Goal: Task Accomplishment & Management: Use online tool/utility

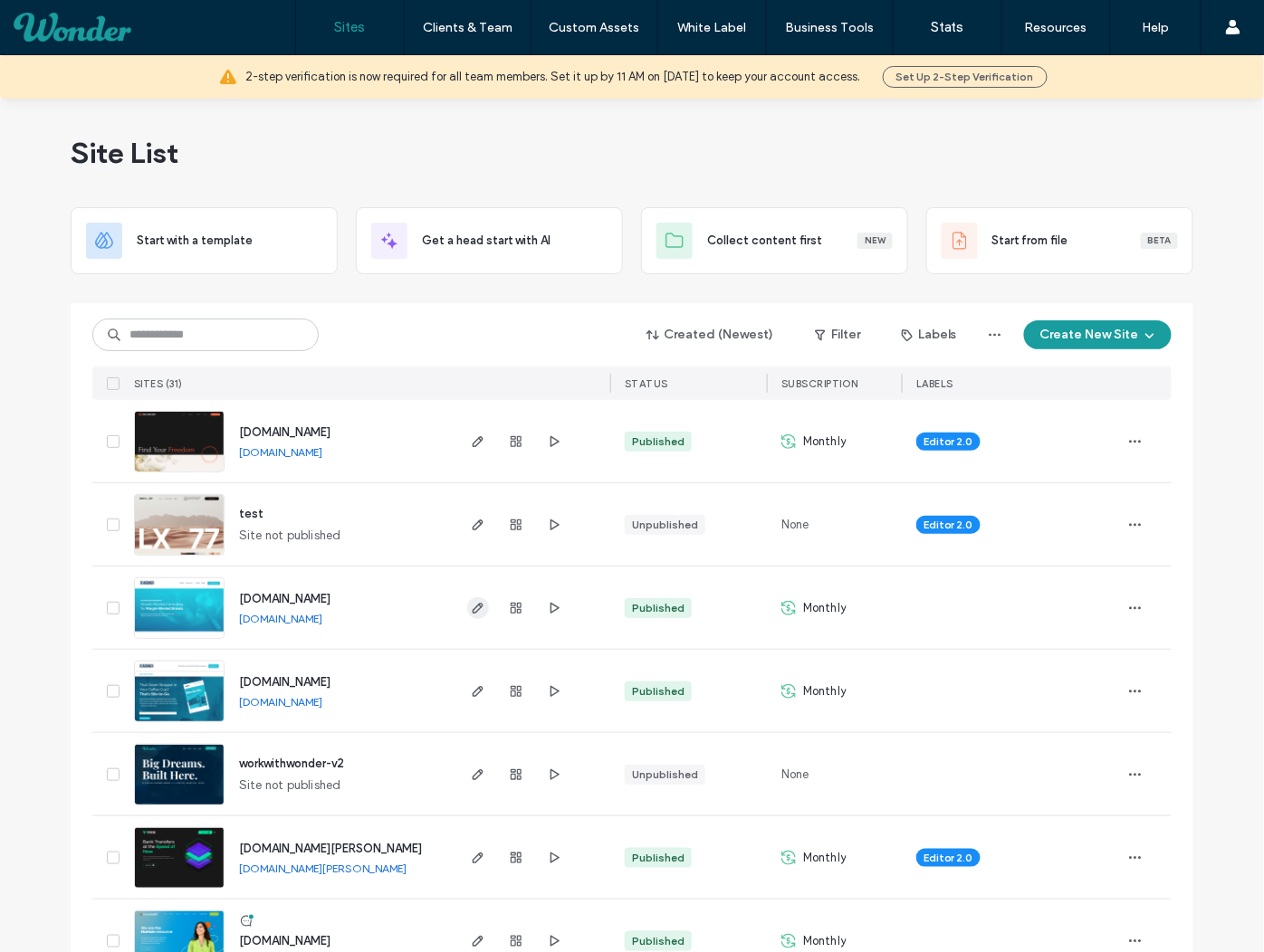
click at [472, 612] on icon "button" at bounding box center [477, 608] width 15 height 15
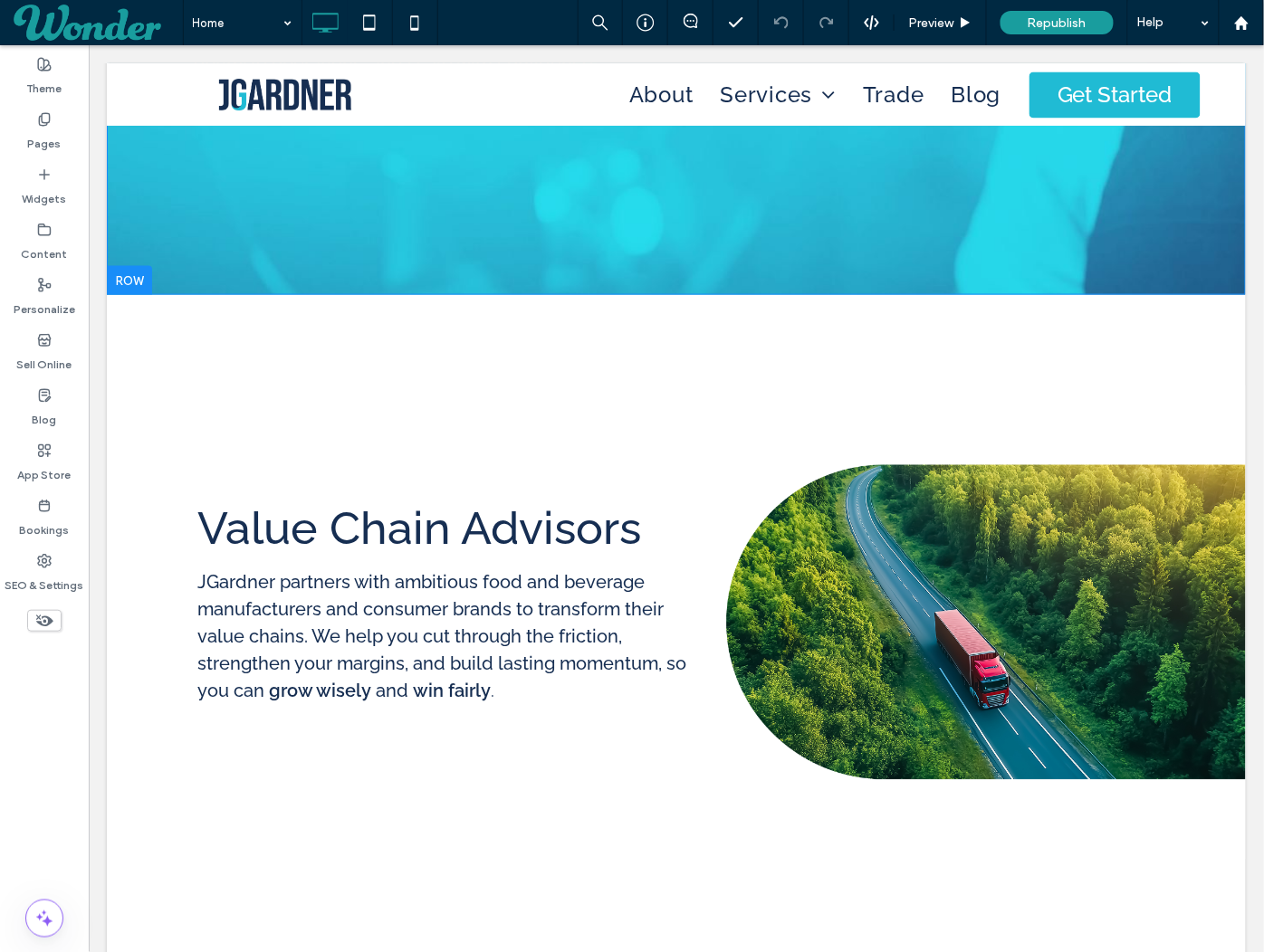
scroll to position [567, 0]
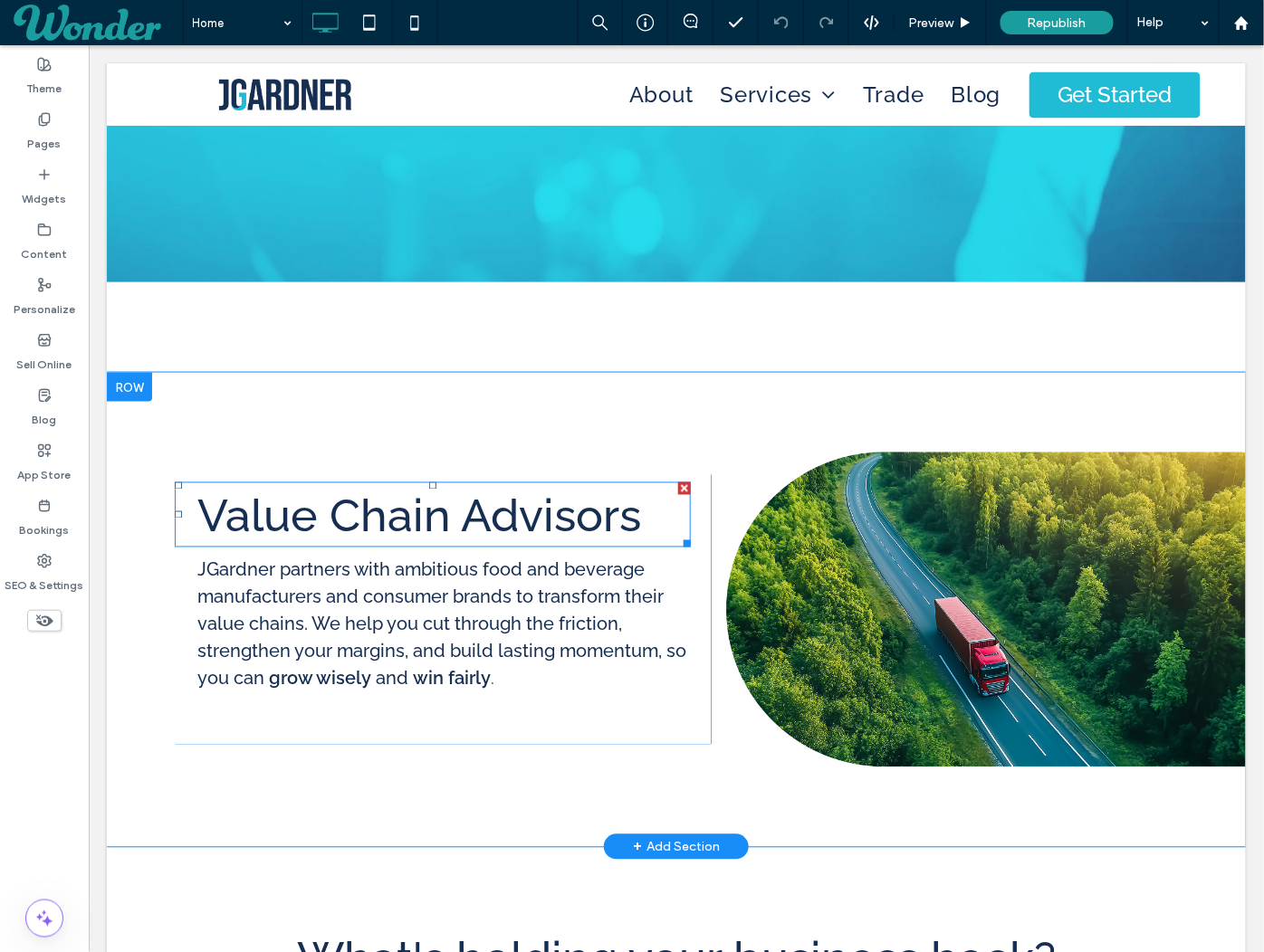
click at [540, 531] on span "Value Chain Advisors" at bounding box center [418, 515] width 443 height 53
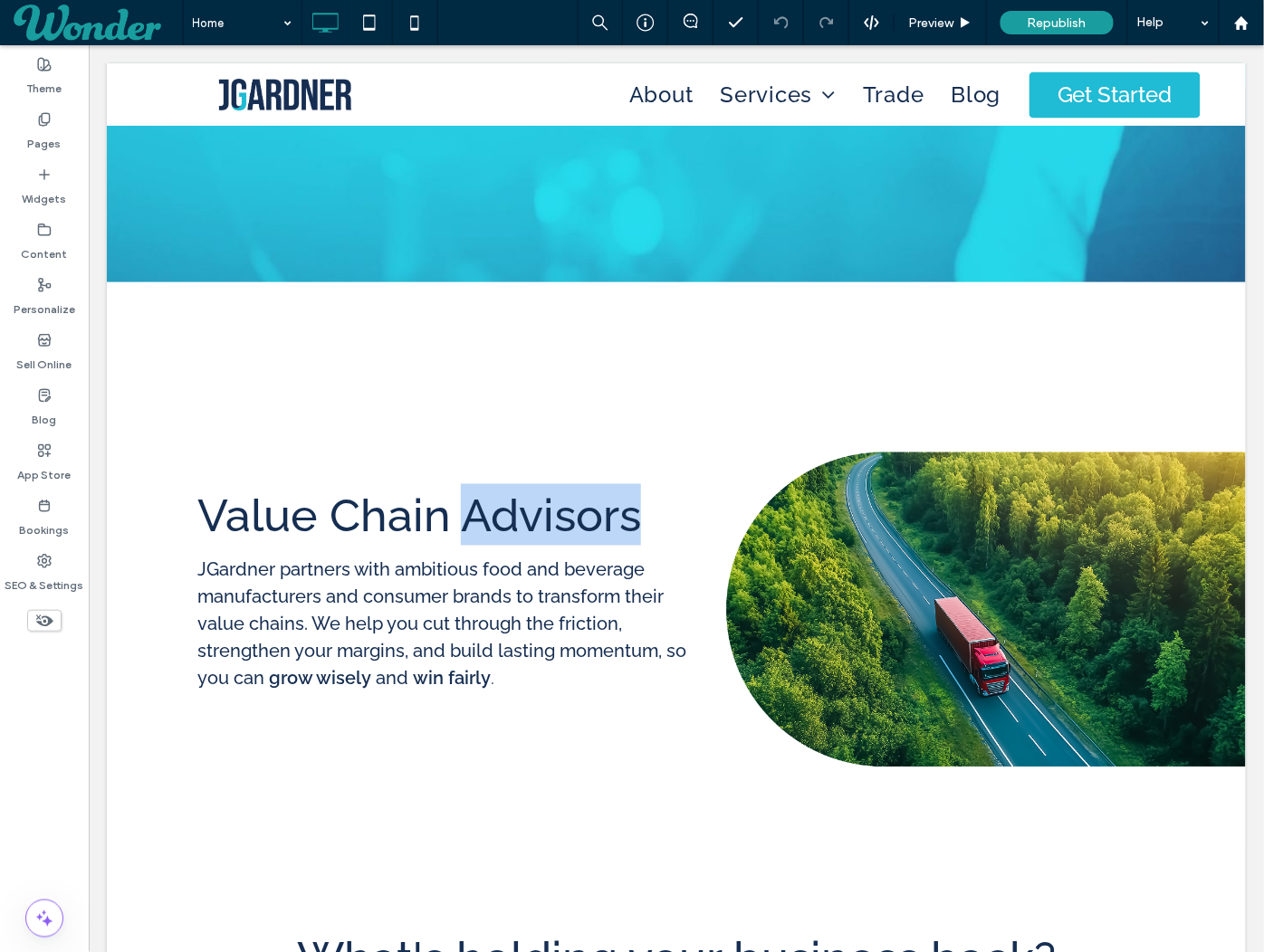
click at [540, 531] on span "Value Chain Advisors" at bounding box center [418, 515] width 443 height 53
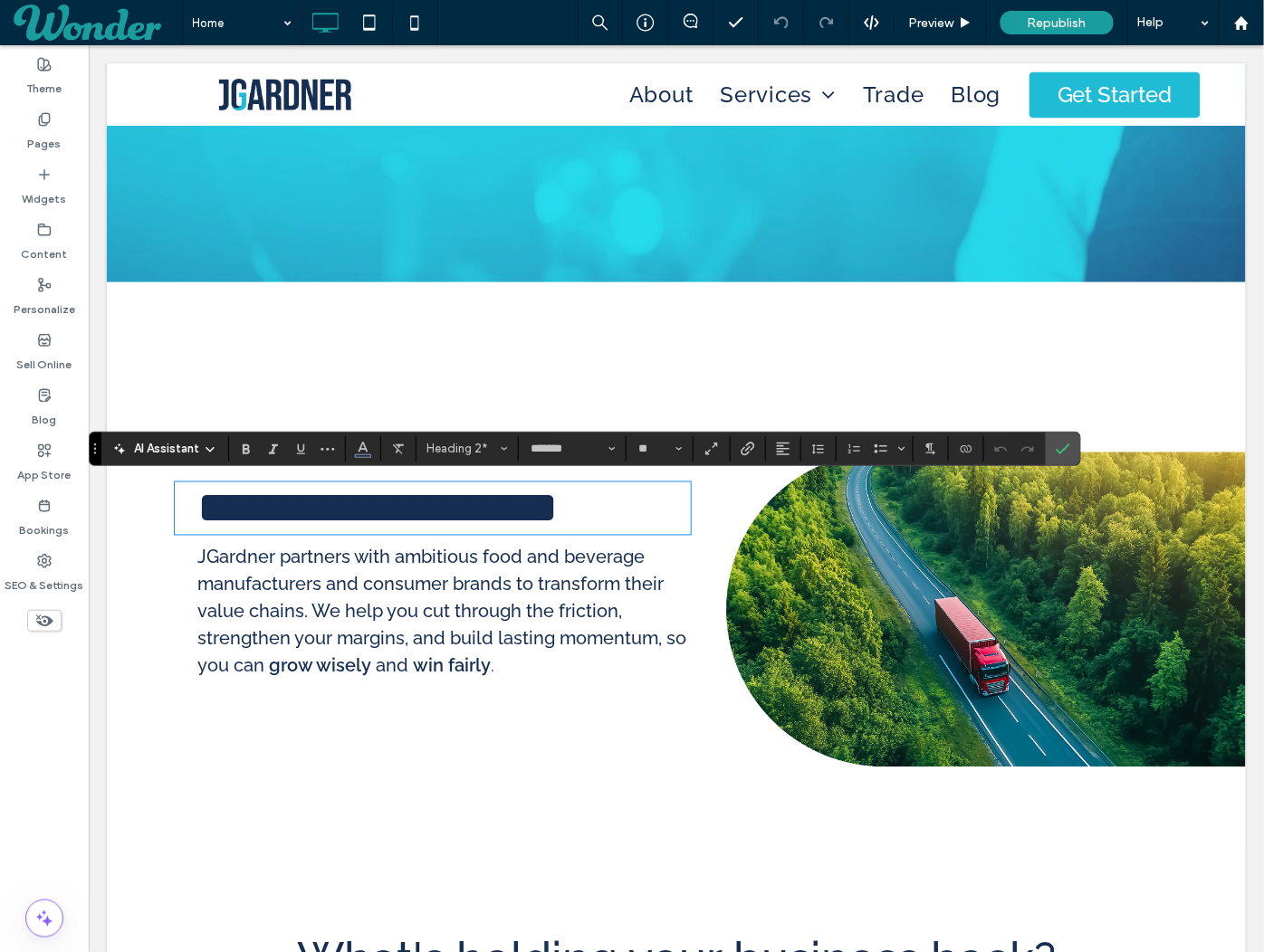
click at [536, 516] on span "**********" at bounding box center [376, 508] width 360 height 45
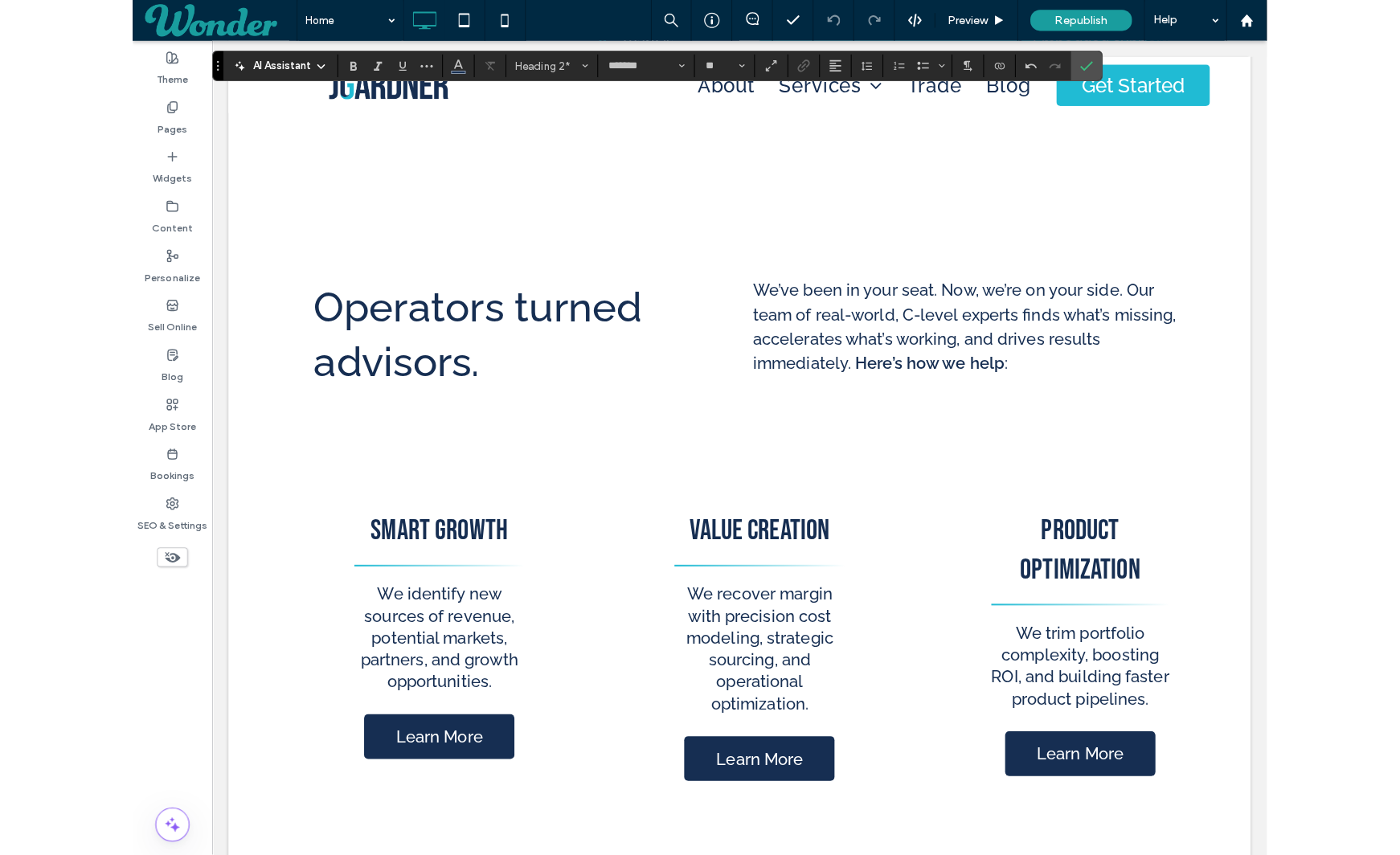
scroll to position [1847, 0]
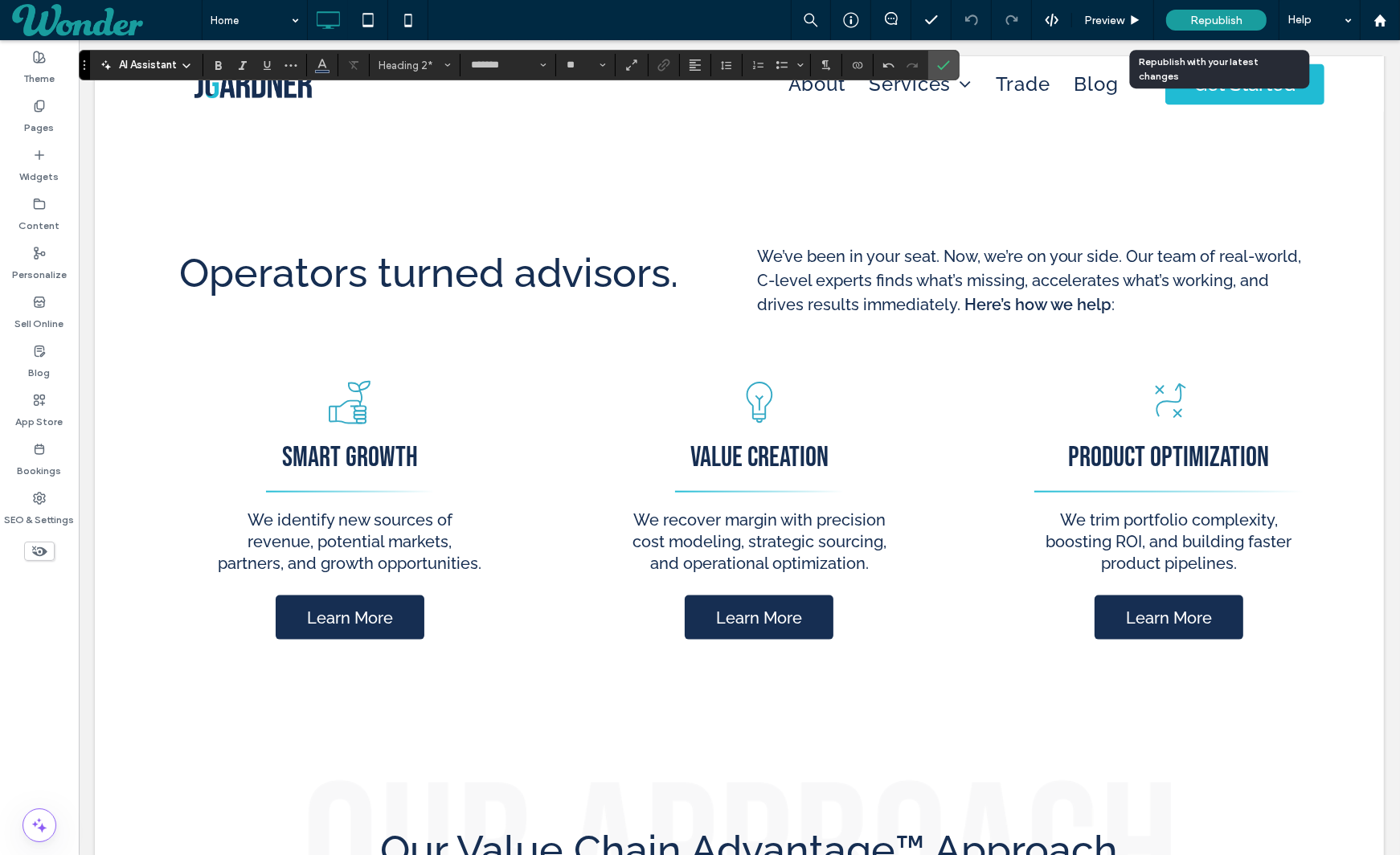
click at [1121, 18] on div "Republish" at bounding box center [1216, 20] width 100 height 21
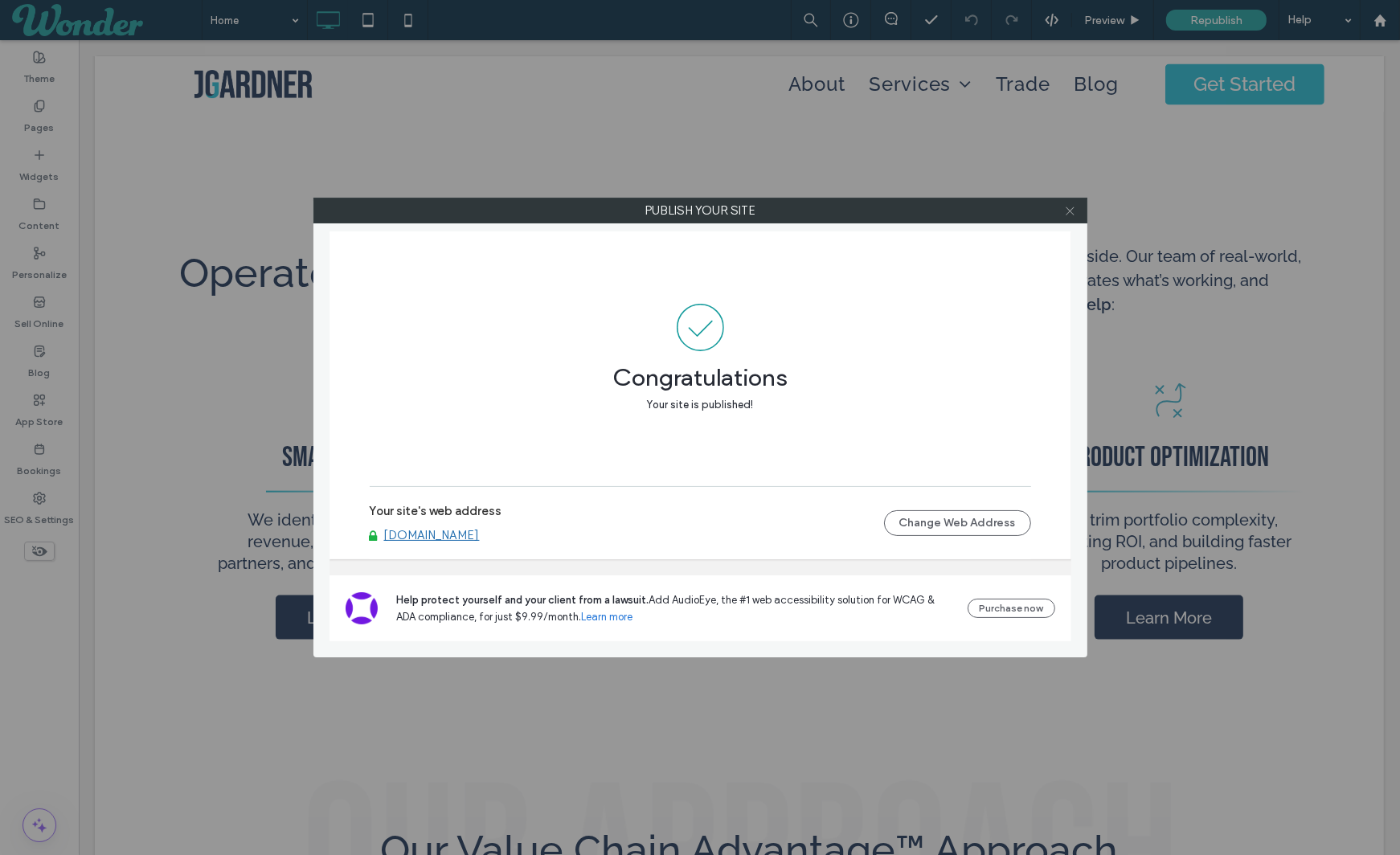
click at [1075, 211] on icon at bounding box center [1069, 211] width 12 height 12
